Goal: Information Seeking & Learning: Learn about a topic

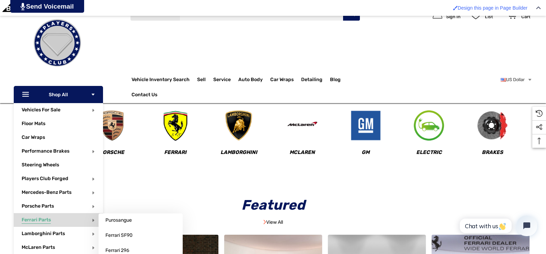
scroll to position [103, 0]
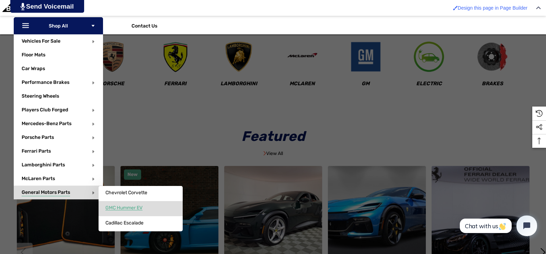
click at [123, 207] on span "GMC Hummer EV" at bounding box center [123, 208] width 37 height 6
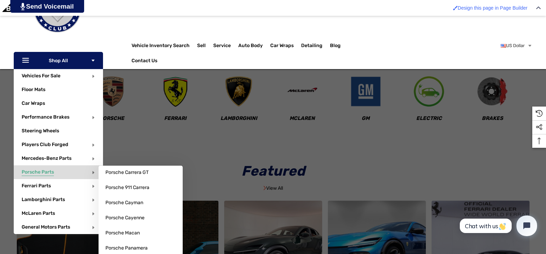
scroll to position [69, 0]
